Goal: Information Seeking & Learning: Learn about a topic

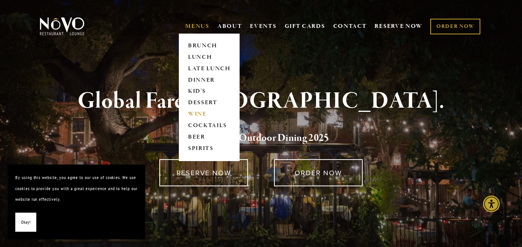
click at [196, 113] on link "WINE" at bounding box center [209, 114] width 48 height 11
click at [196, 27] on link "MENUS" at bounding box center [197, 27] width 24 height 8
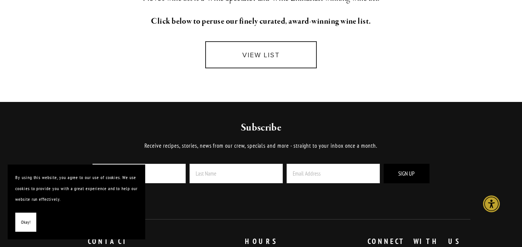
scroll to position [274, 0]
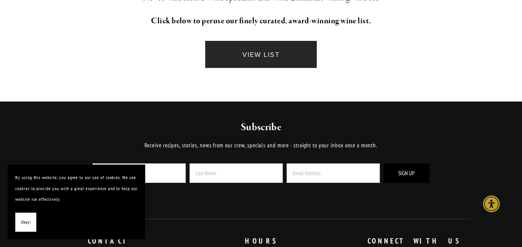
click at [241, 57] on link "VIEW LIST" at bounding box center [261, 54] width 112 height 27
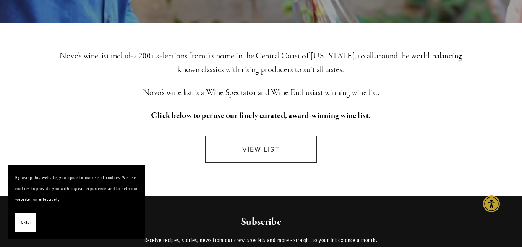
scroll to position [0, 0]
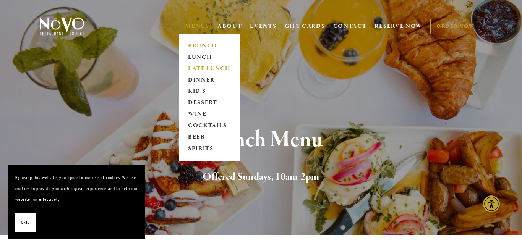
click at [204, 68] on link "LATE LUNCH" at bounding box center [209, 68] width 48 height 11
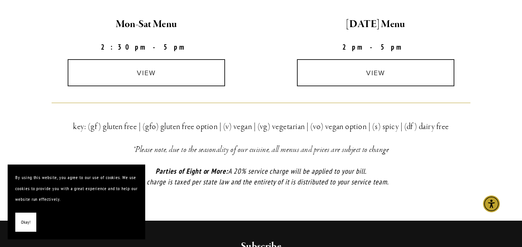
scroll to position [245, 0]
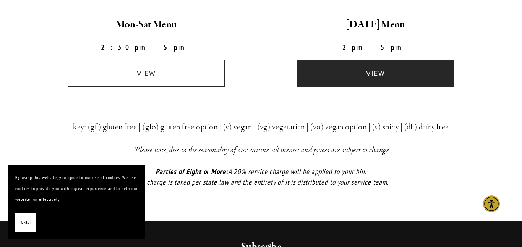
click at [355, 73] on link "view" at bounding box center [375, 73] width 157 height 27
